Goal: Find specific page/section: Find specific page/section

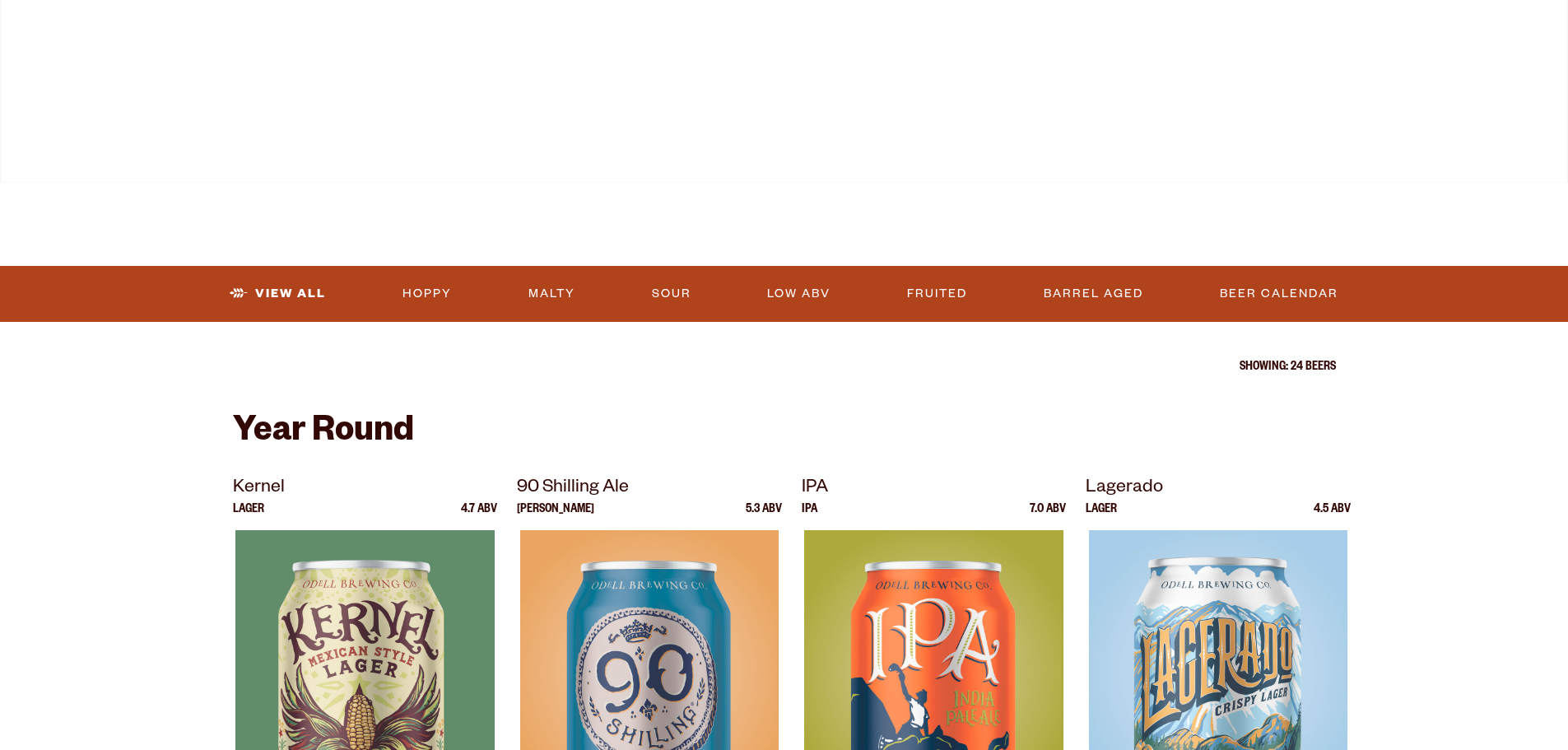
scroll to position [658, 0]
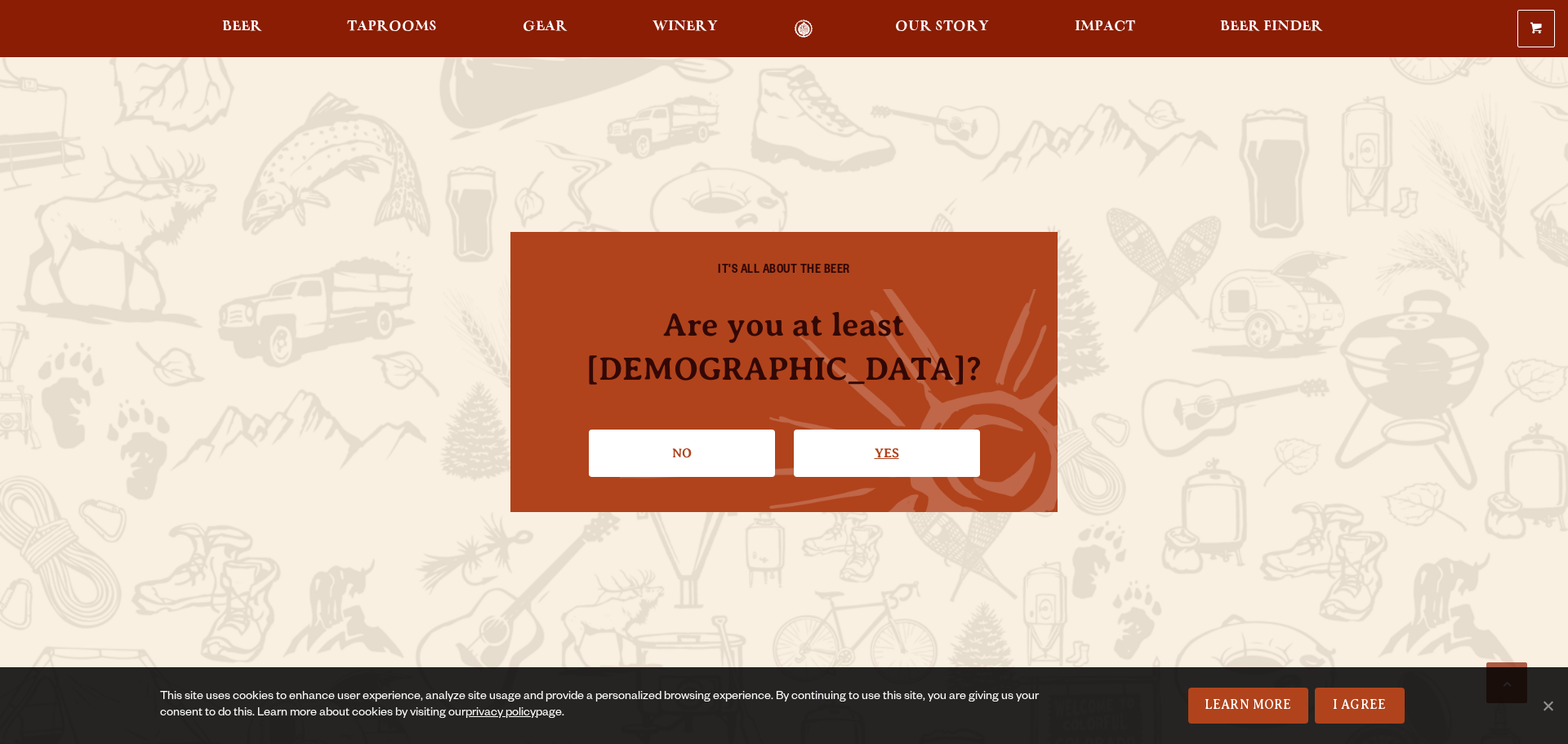
click at [896, 432] on link "Yes" at bounding box center [887, 453] width 186 height 47
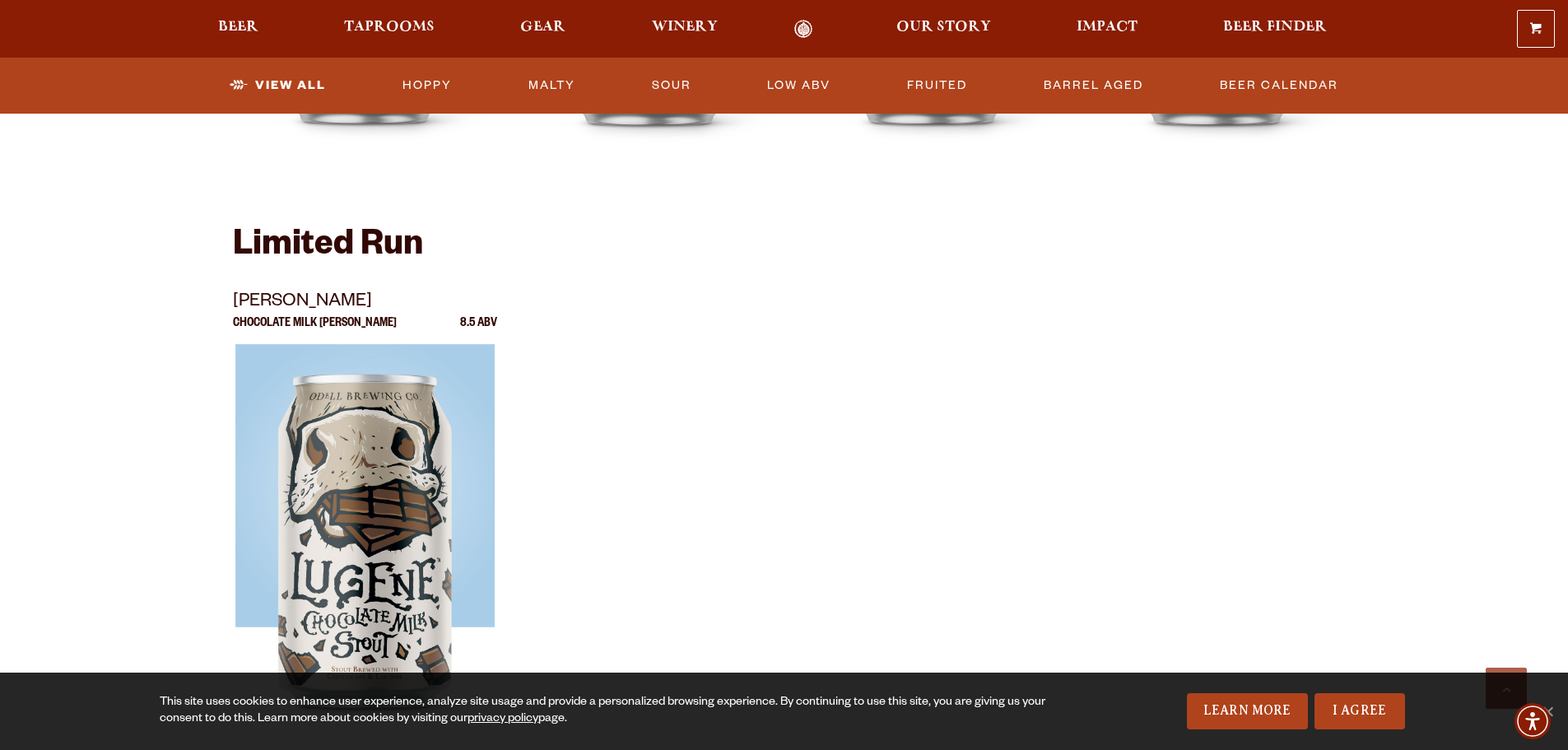
scroll to position [2715, 0]
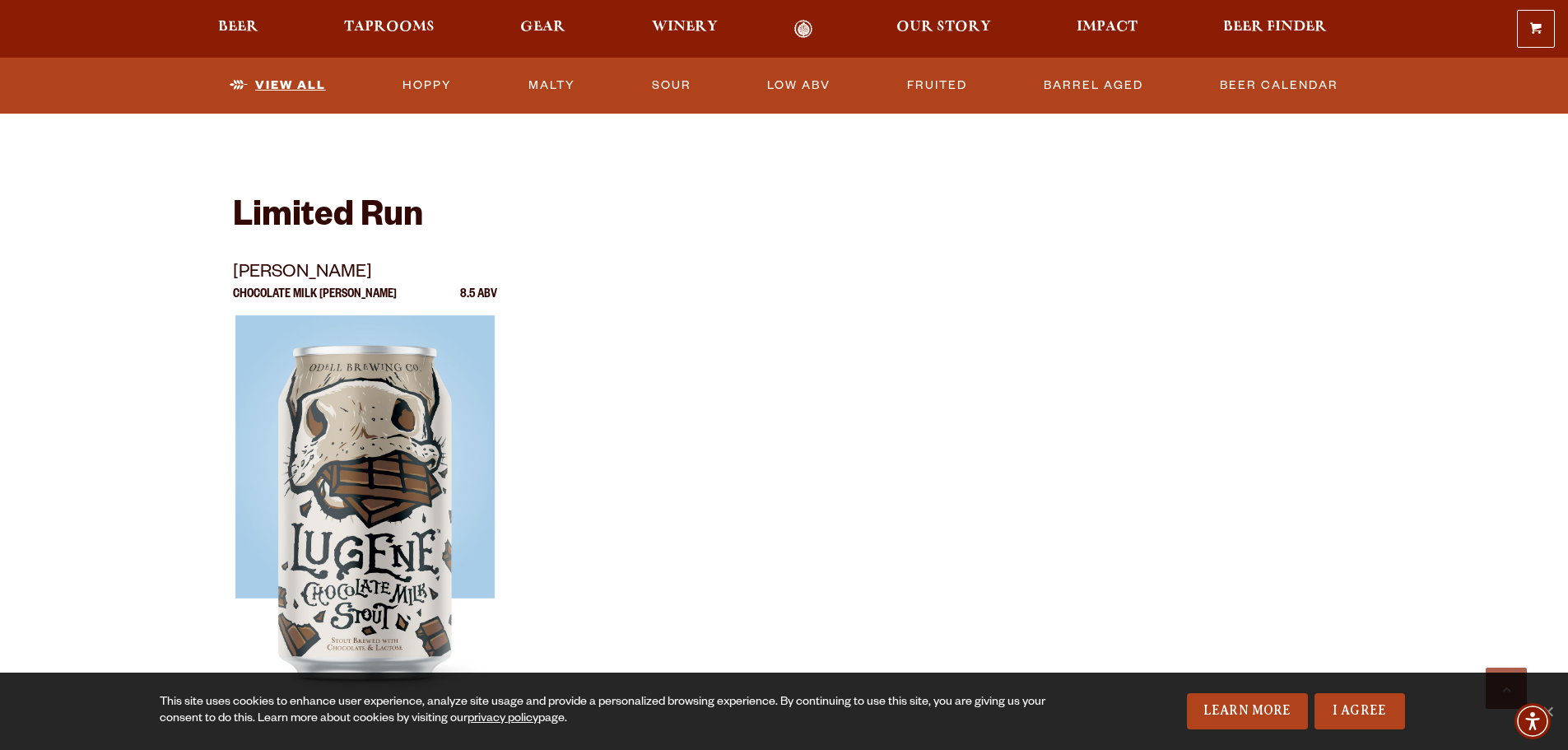
click at [246, 79] on link "View All" at bounding box center [278, 86] width 110 height 38
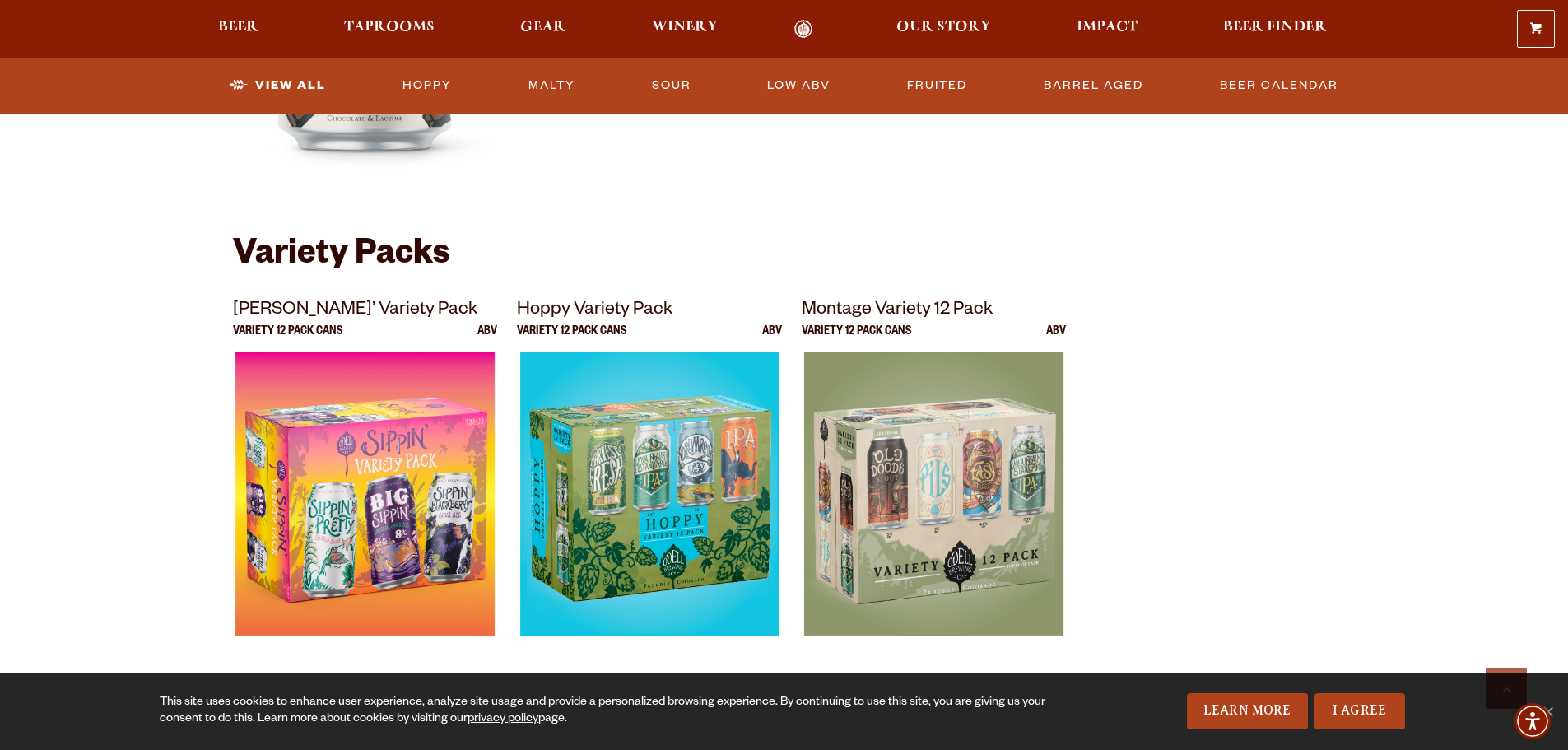
scroll to position [3209, 0]
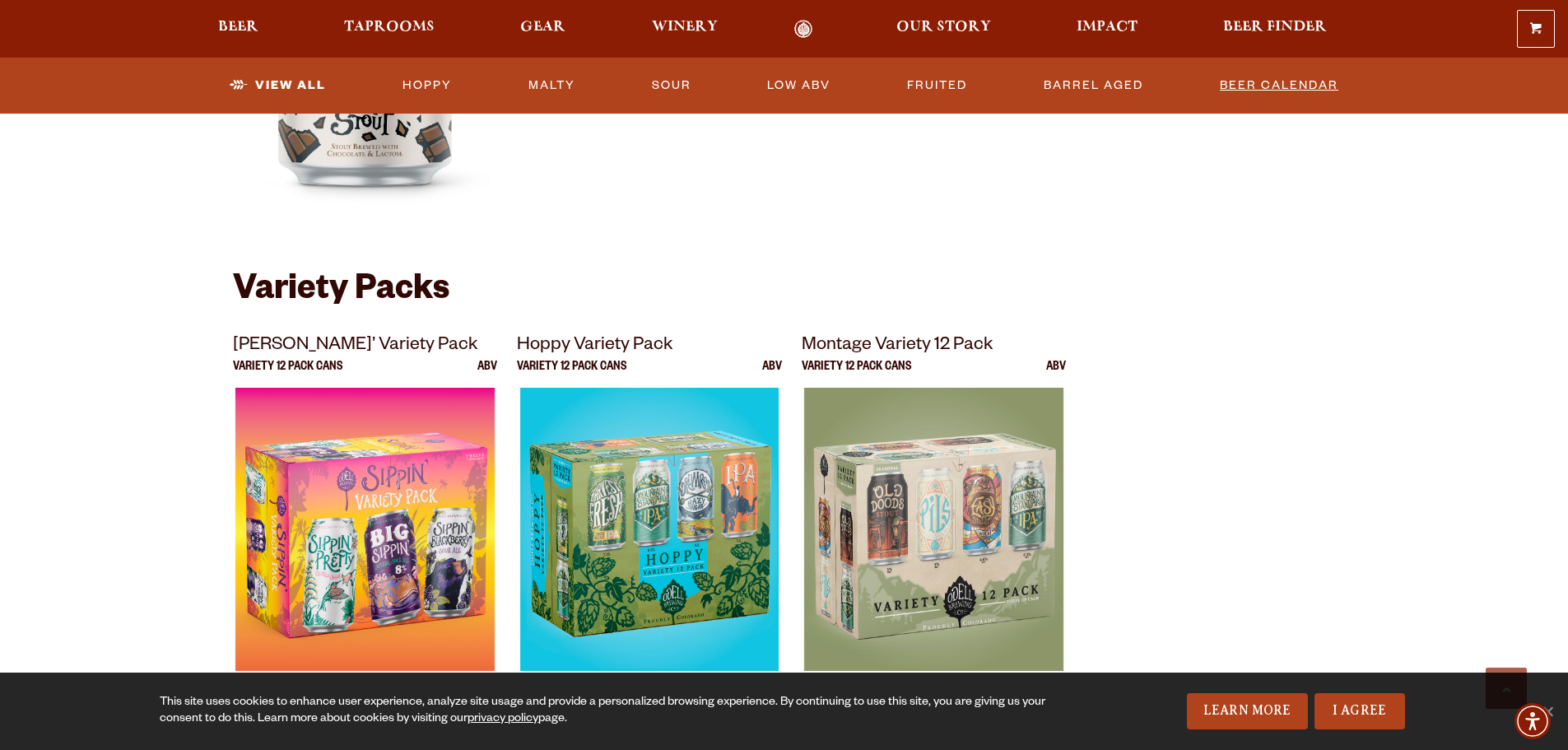
click at [1278, 79] on link "Beer Calendar" at bounding box center [1278, 86] width 131 height 38
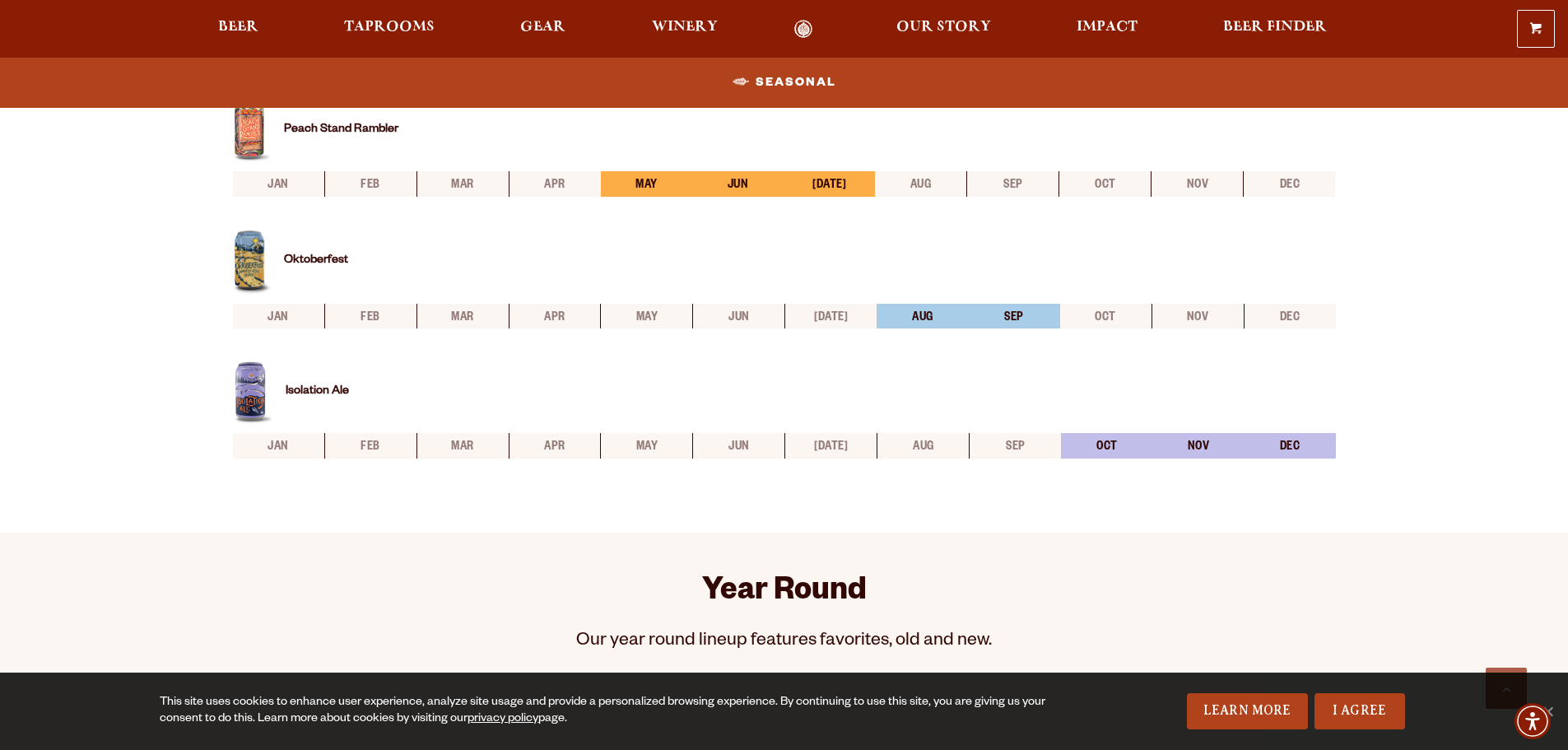
scroll to position [1234, 0]
